Goal: Book appointment/travel/reservation

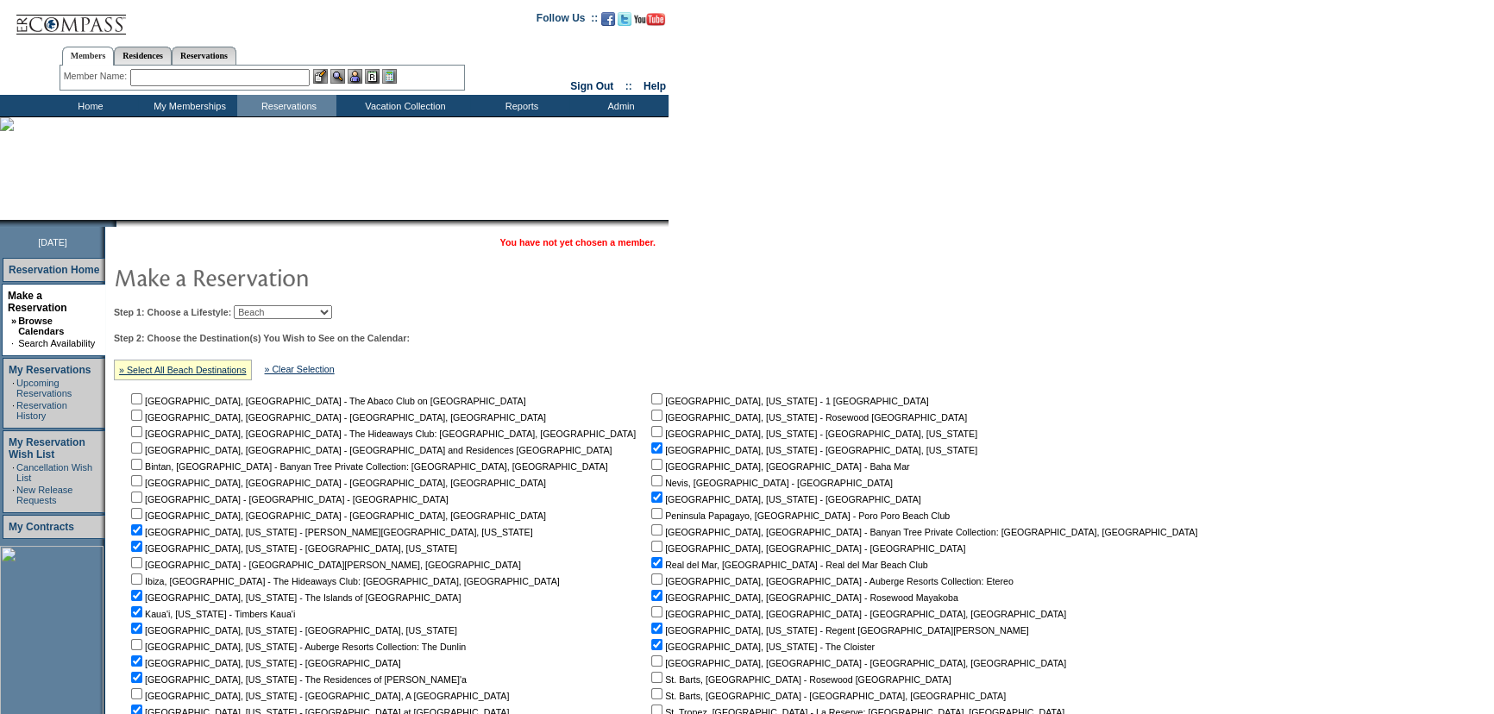
click at [295, 316] on select "Beach Leisure Metropolitan Mountain OIAL for Adventure OIAL for Couples OIAL fo…" at bounding box center [283, 312] width 98 height 14
select select "Leisure"
click at [263, 305] on select "Beach Leisure Metropolitan Mountain OIAL for Adventure OIAL for Couples OIAL fo…" at bounding box center [283, 312] width 98 height 14
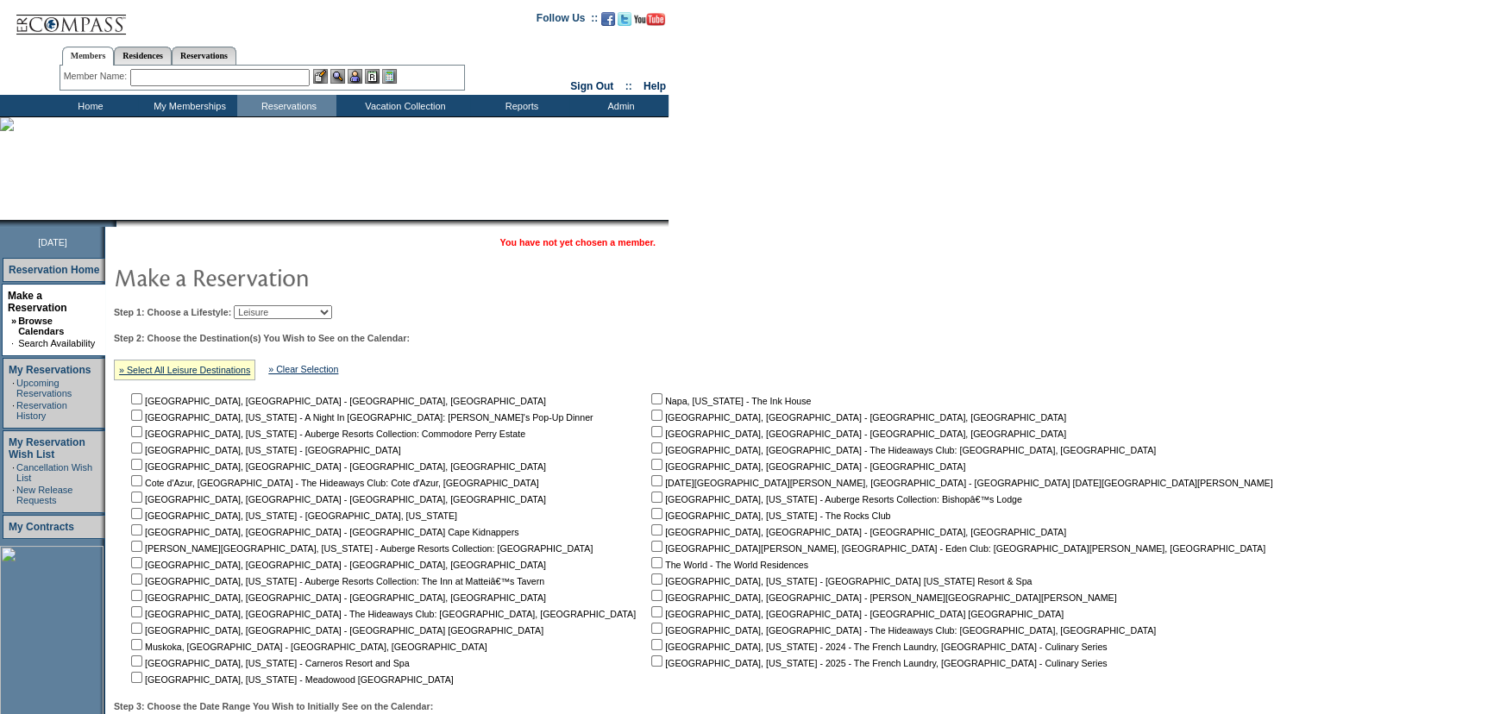
click at [142, 450] on input "checkbox" at bounding box center [136, 448] width 11 height 11
checkbox input "true"
click at [142, 663] on input "checkbox" at bounding box center [136, 661] width 11 height 11
checkbox input "true"
click at [142, 514] on input "checkbox" at bounding box center [136, 513] width 11 height 11
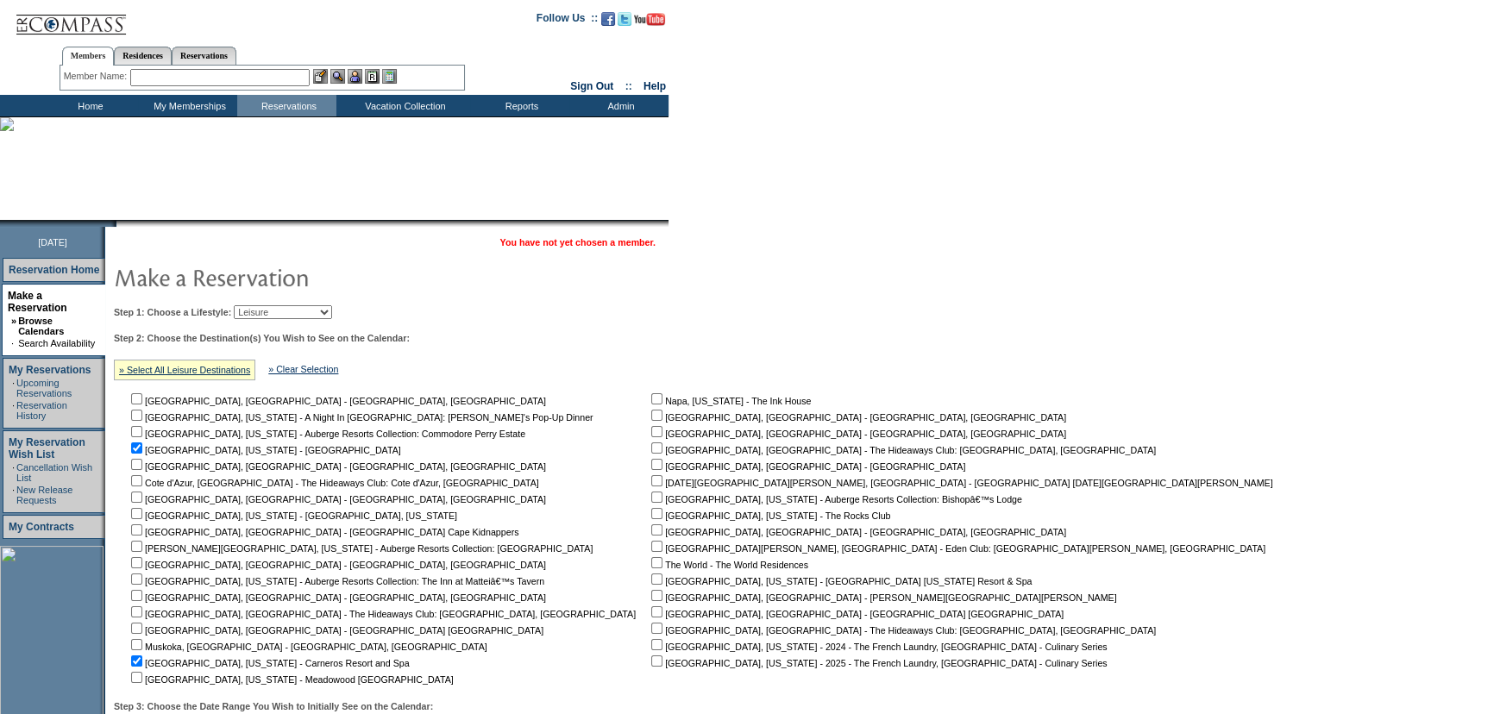
checkbox input "true"
click at [651, 404] on input "checkbox" at bounding box center [656, 398] width 11 height 11
checkbox input "true"
click at [651, 580] on input "checkbox" at bounding box center [656, 579] width 11 height 11
checkbox input "true"
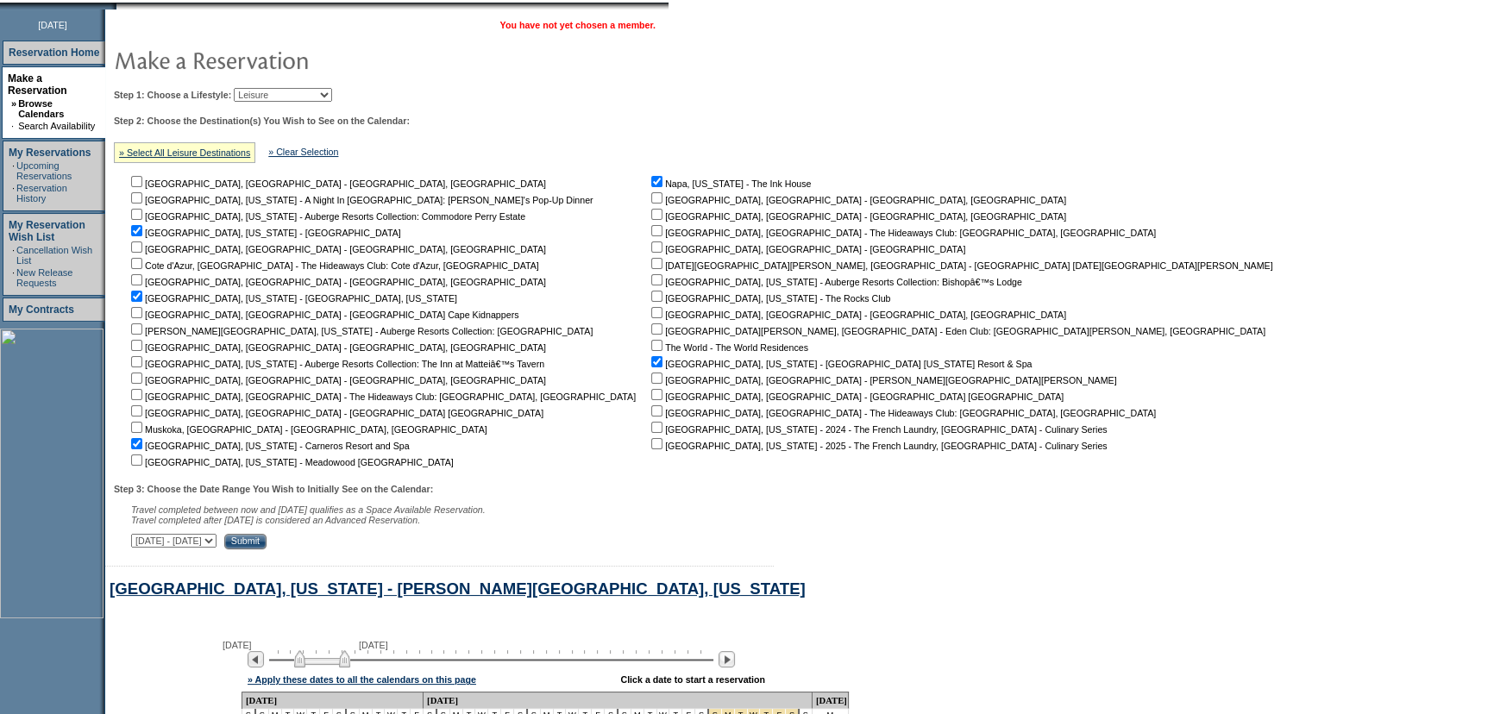
scroll to position [235, 0]
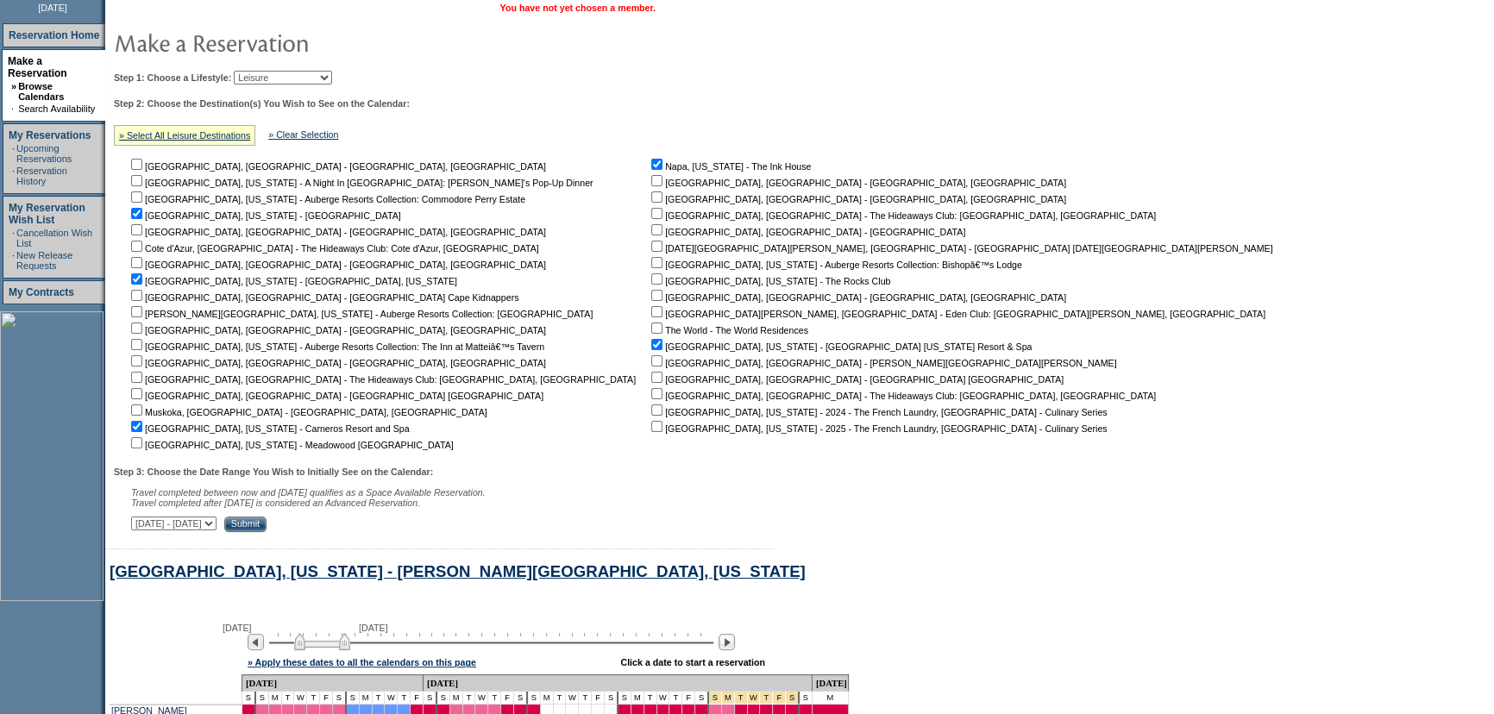
click at [217, 526] on select "[DATE] - [DATE] [DATE] - [DATE] [DATE] - [DATE] [DATE] - [DATE] [DATE] - [DATE]…" at bounding box center [173, 524] width 85 height 14
click at [140, 519] on select "[DATE] - [DATE] [DATE] - [DATE] [DATE] - [DATE] [DATE] - [DATE] [DATE] - [DATE]…" at bounding box center [173, 524] width 85 height 14
click at [267, 520] on input "Submit" at bounding box center [245, 525] width 42 height 16
